Goal: Find contact information: Find contact information

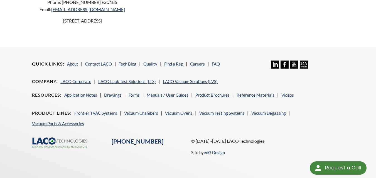
select select "Language Translate Widget"
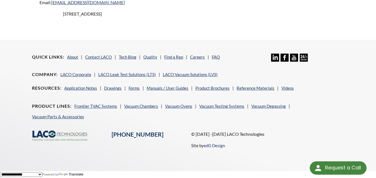
scroll to position [390, 0]
click at [2, 115] on footer "Quick Links About Contact LACO Tech Blog Quality Find a Rep Careers FAQ Linkedi…" at bounding box center [188, 105] width 376 height 131
drag, startPoint x: 263, startPoint y: 141, endPoint x: 220, endPoint y: 143, distance: 43.2
click at [220, 138] on p "© [DATE] -[DATE] LACO Technologies" at bounding box center [267, 134] width 153 height 7
copy p "LACO Technologies"
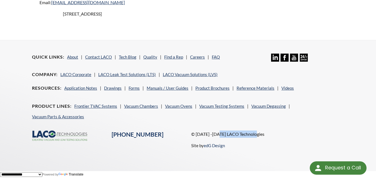
drag, startPoint x: 0, startPoint y: 117, endPoint x: 12, endPoint y: 112, distance: 12.6
click at [0, 117] on footer "Quick Links About Contact LACO Tech Blog Quality Find a Rep Careers FAQ Linkedi…" at bounding box center [188, 105] width 376 height 131
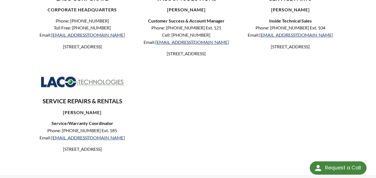
scroll to position [279, 0]
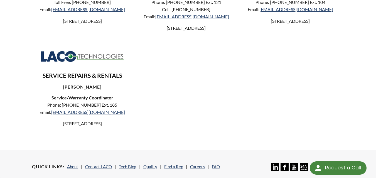
drag, startPoint x: 97, startPoint y: 132, endPoint x: 40, endPoint y: 127, distance: 58.1
click at [40, 127] on p "[STREET_ADDRESS]" at bounding box center [82, 123] width 92 height 7
copy p "[STREET_ADDRESS]"
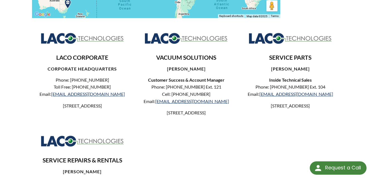
scroll to position [140, 0]
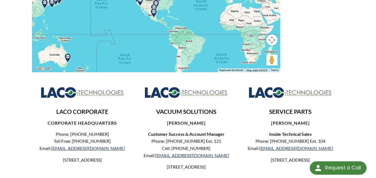
click at [0, 83] on div "LACO Technologies Representatives To navigate the map with touch gestures doubl…" at bounding box center [188, 91] width 376 height 396
